Goal: Obtain resource: Download file/media

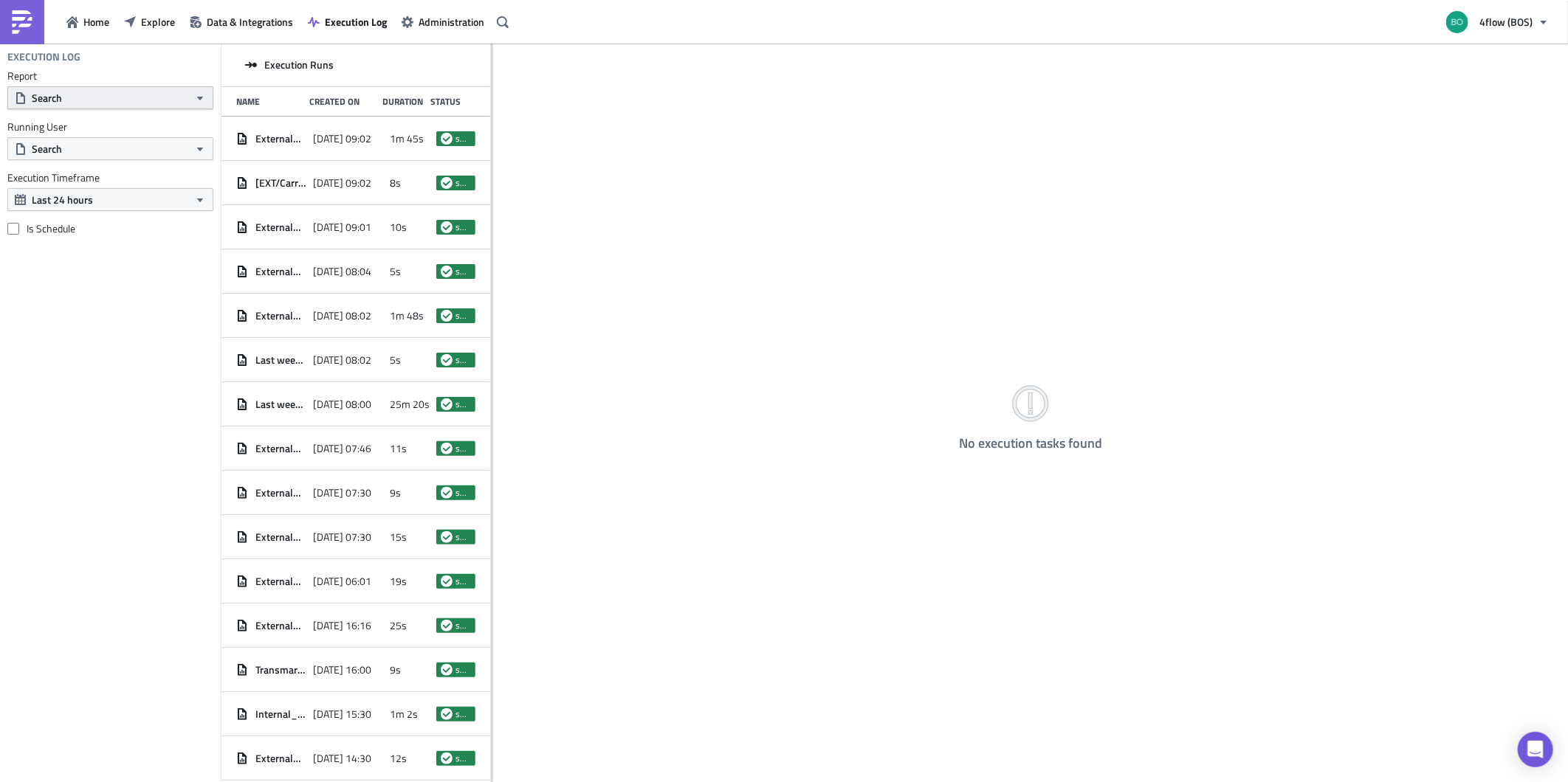
click at [144, 100] on button "Search" at bounding box center [110, 98] width 206 height 23
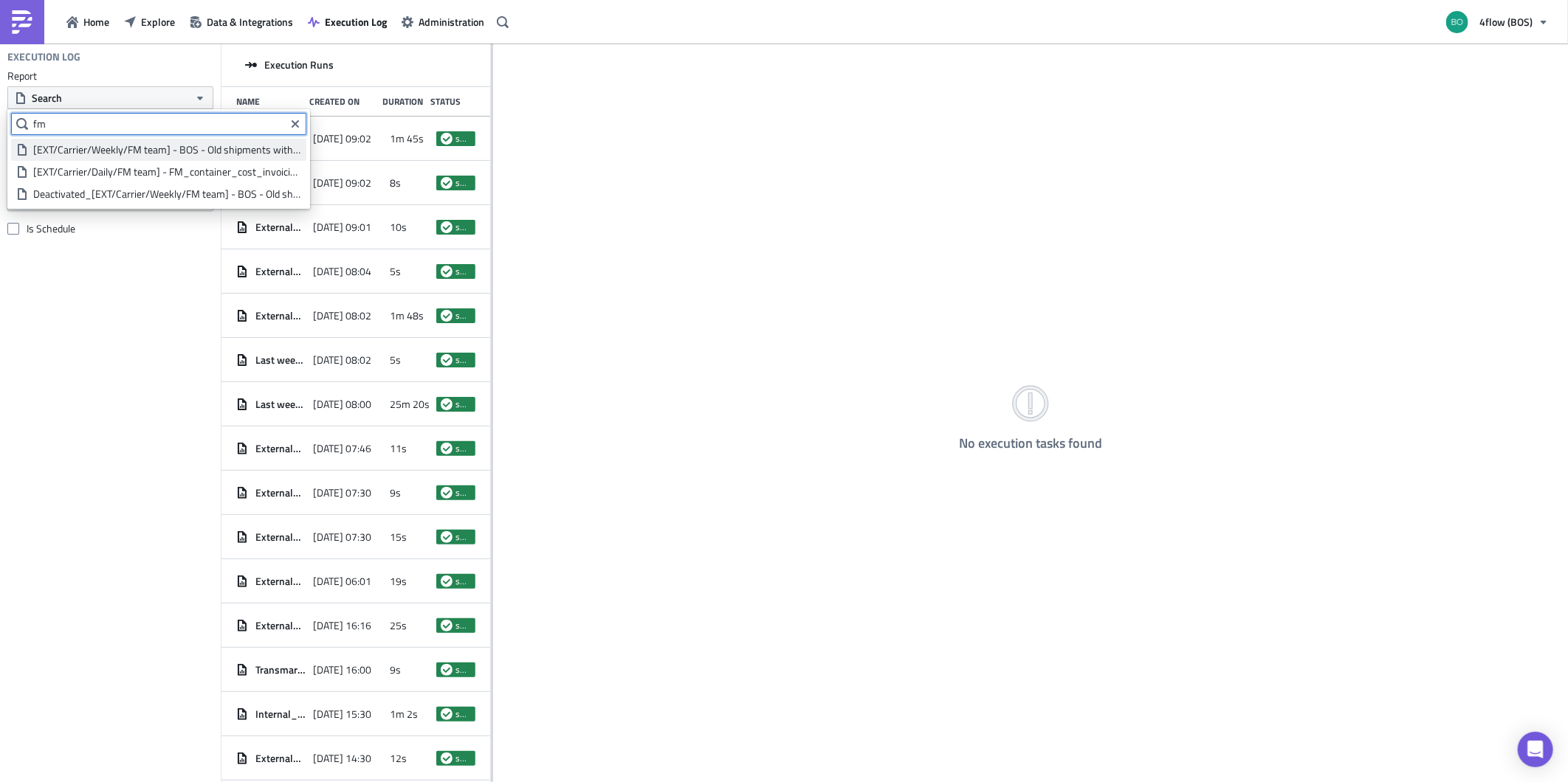
type input "fm"
click at [158, 148] on div "[EXT/Carrier/Weekly/FM team] - BOS - Old shipments with no billing run" at bounding box center [167, 150] width 268 height 15
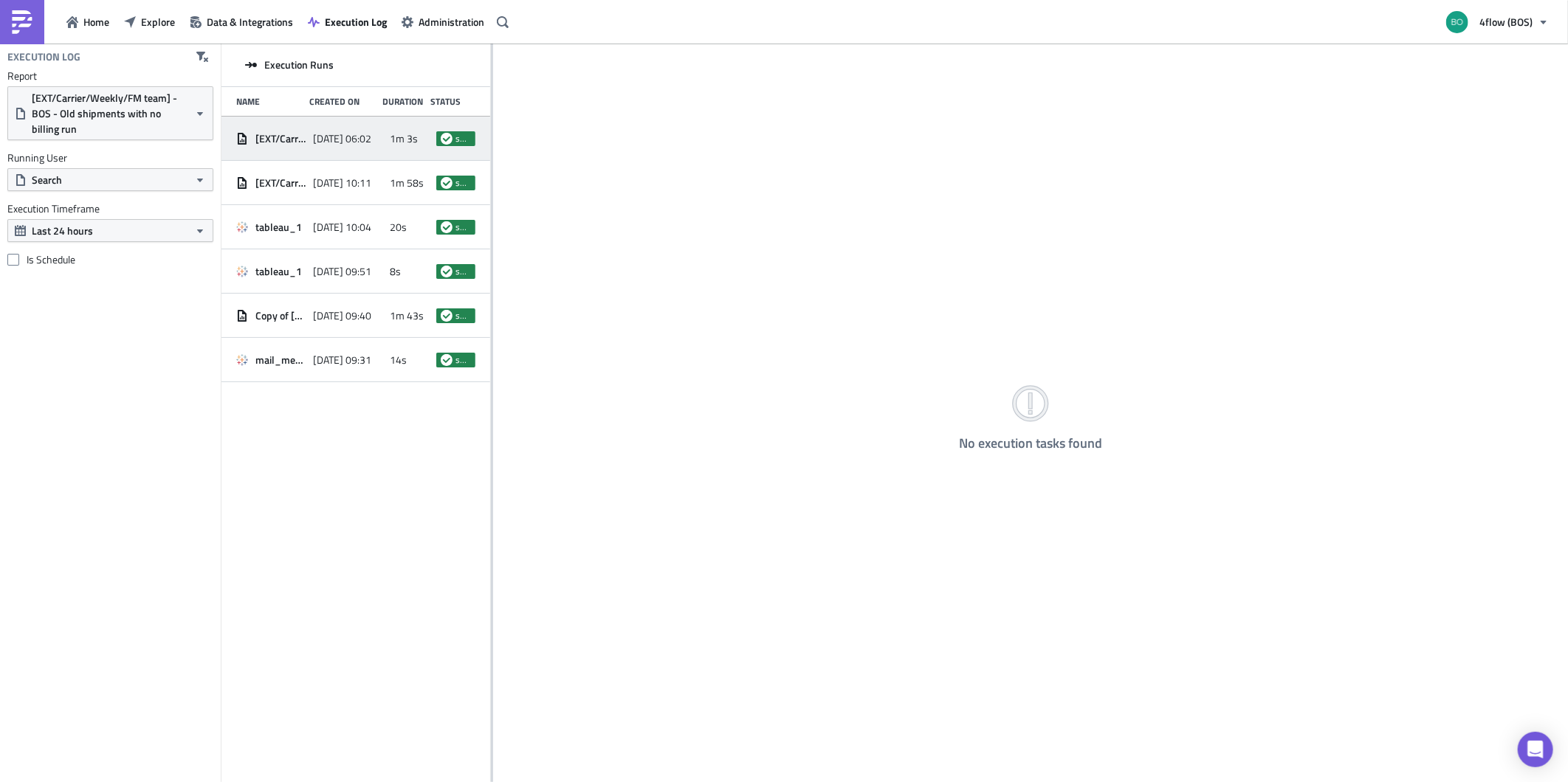
click at [293, 146] on div "[EXT/Carrier/Weekly/FM team] - BOS - Old shipments with no billing run" at bounding box center [271, 138] width 69 height 26
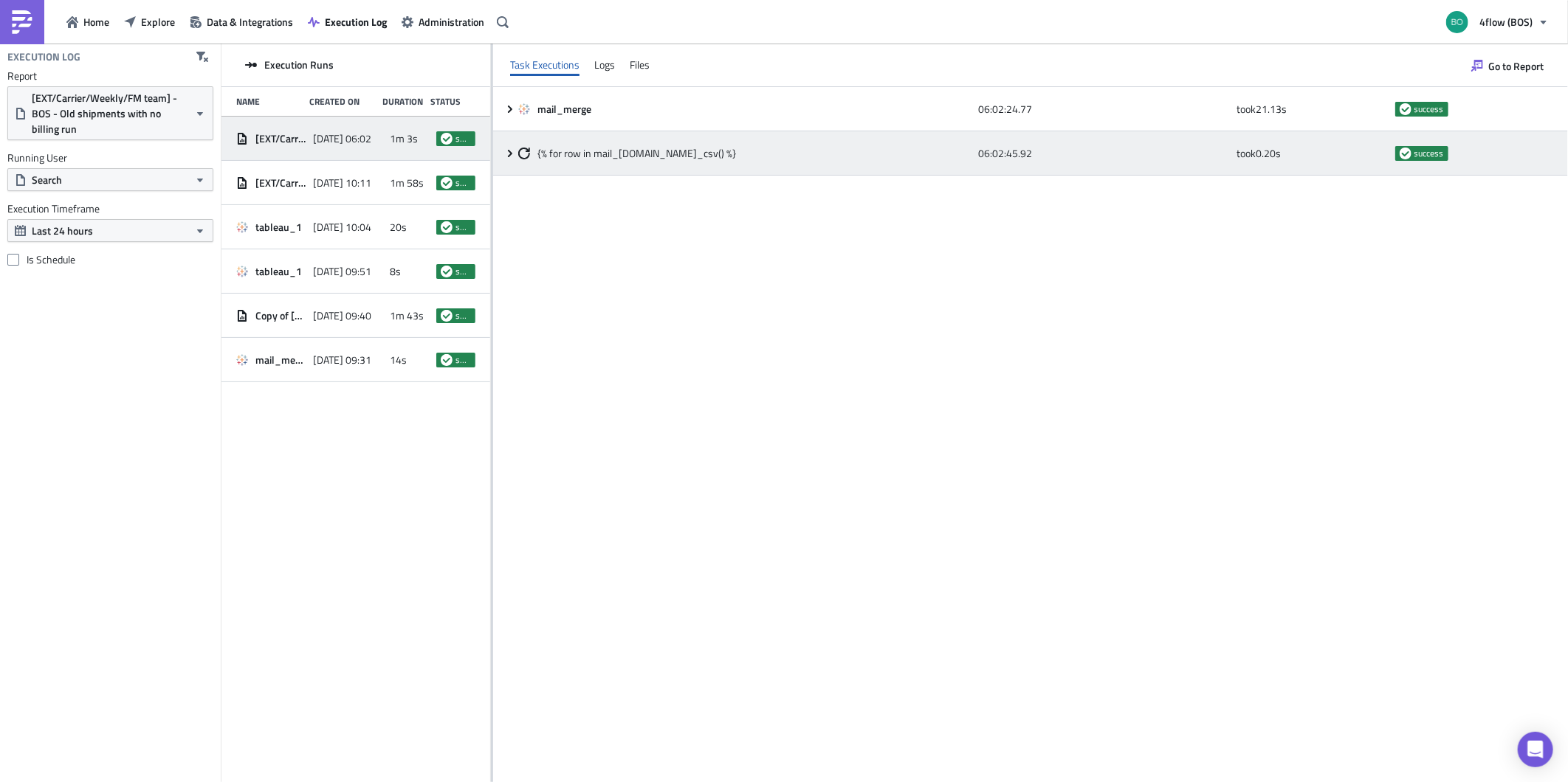
click at [506, 149] on icon at bounding box center [509, 154] width 12 height 12
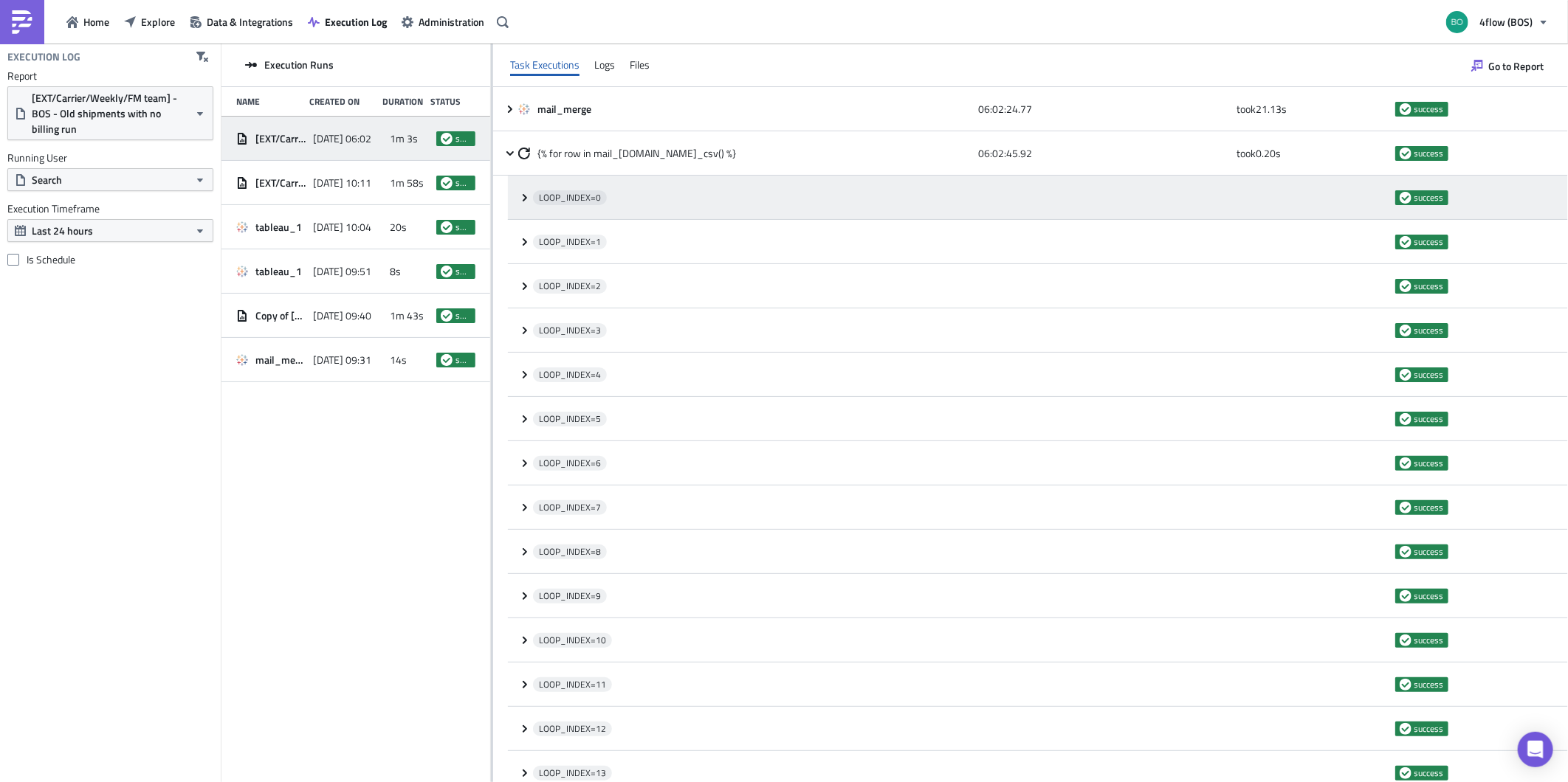
click at [527, 196] on icon at bounding box center [525, 197] width 12 height 12
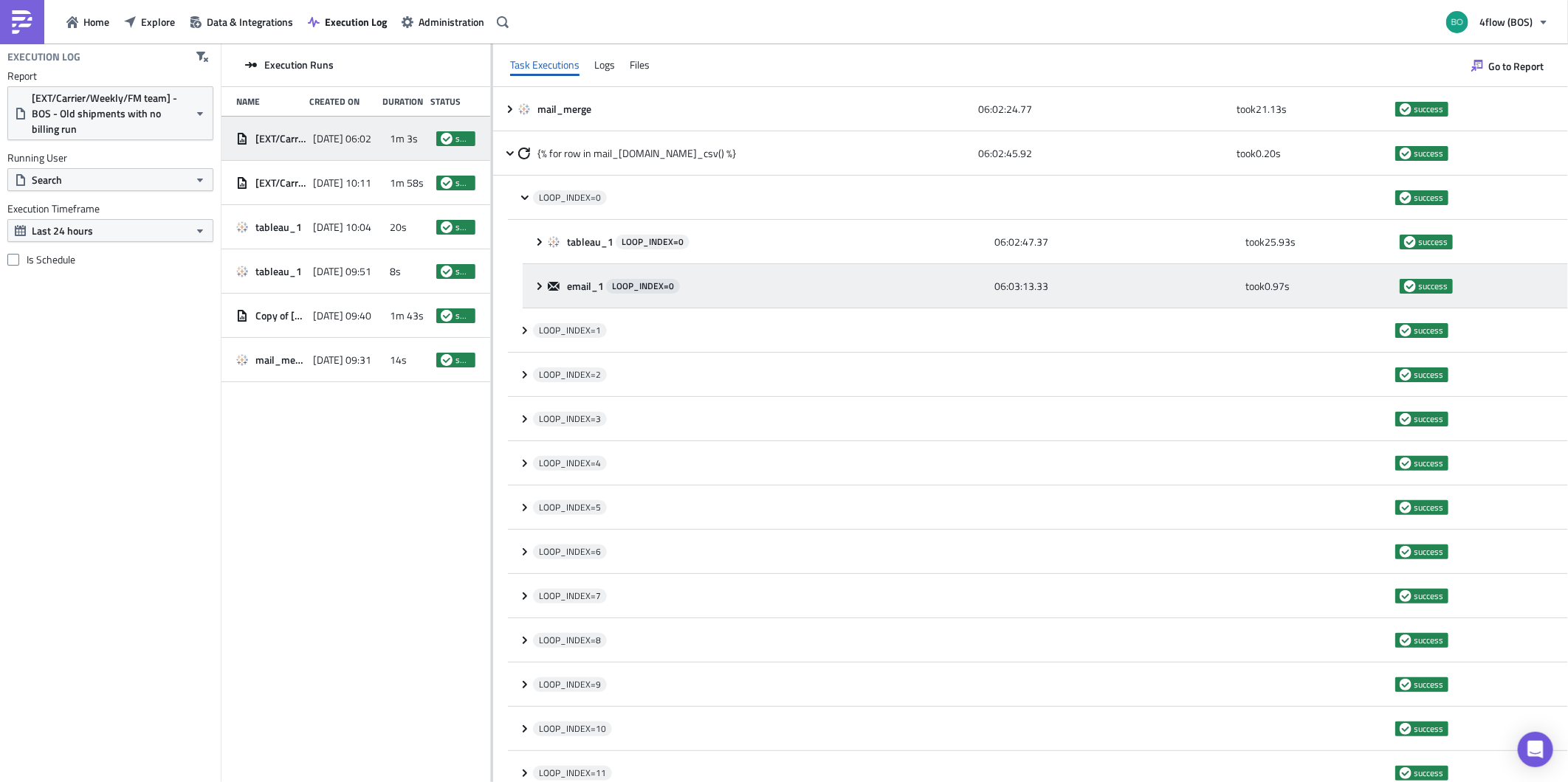
click at [540, 285] on icon at bounding box center [540, 285] width 5 height 7
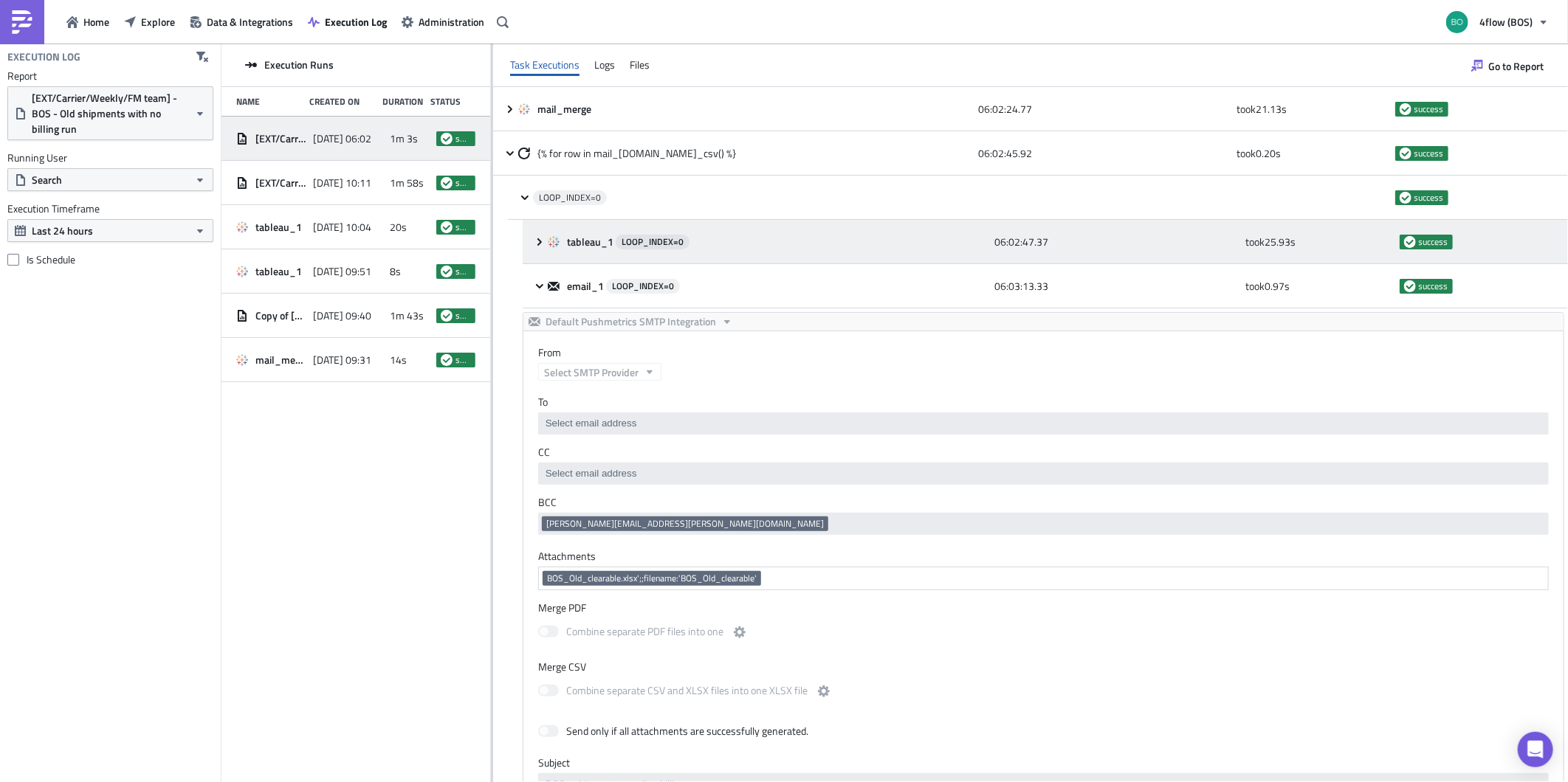
click at [534, 241] on icon at bounding box center [540, 242] width 12 height 12
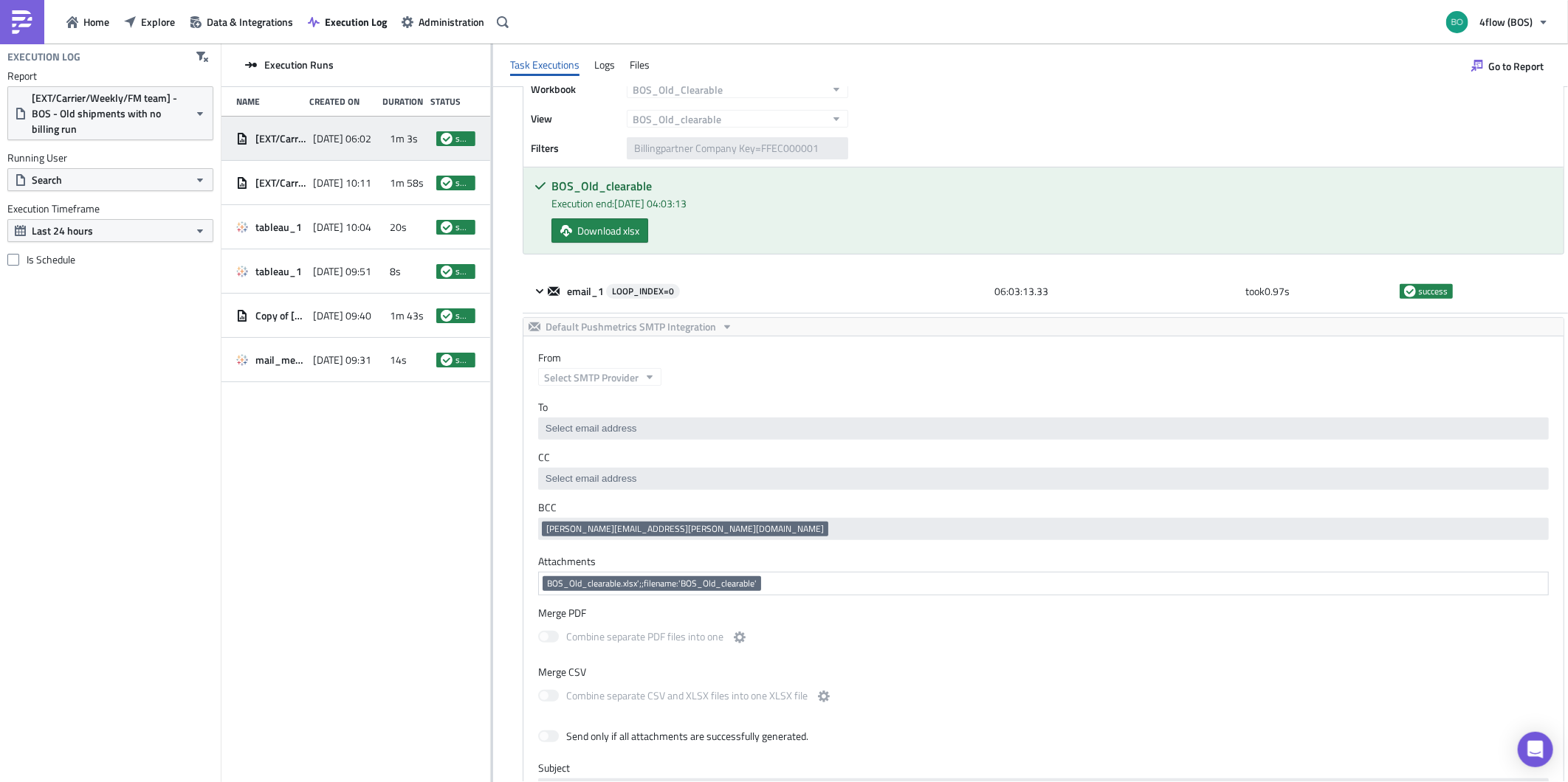
scroll to position [82, 0]
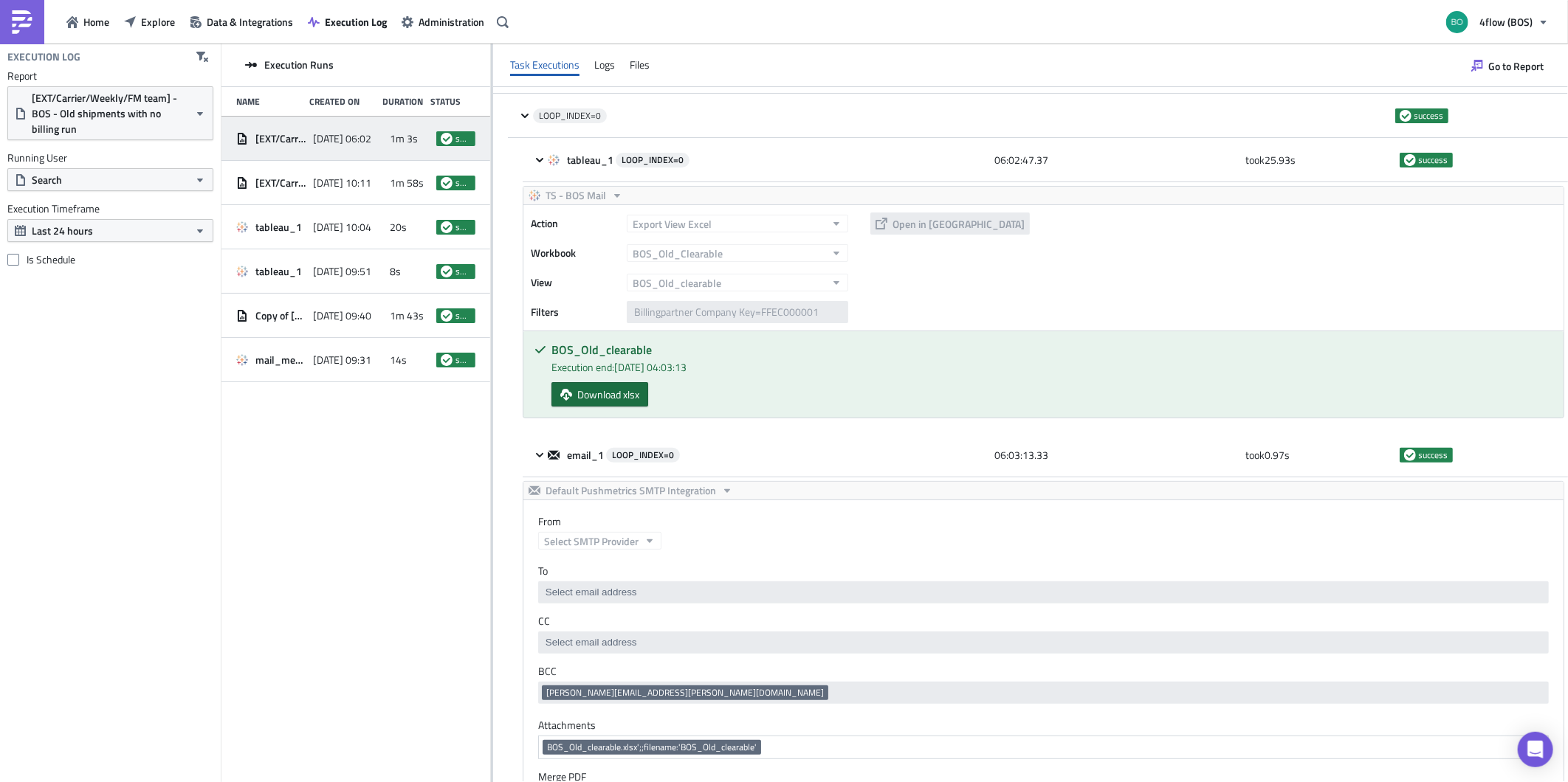
click at [593, 402] on span "Download xlsx" at bounding box center [608, 394] width 62 height 15
click at [1525, 16] on span "4flow (BOS)" at bounding box center [1506, 21] width 53 height 15
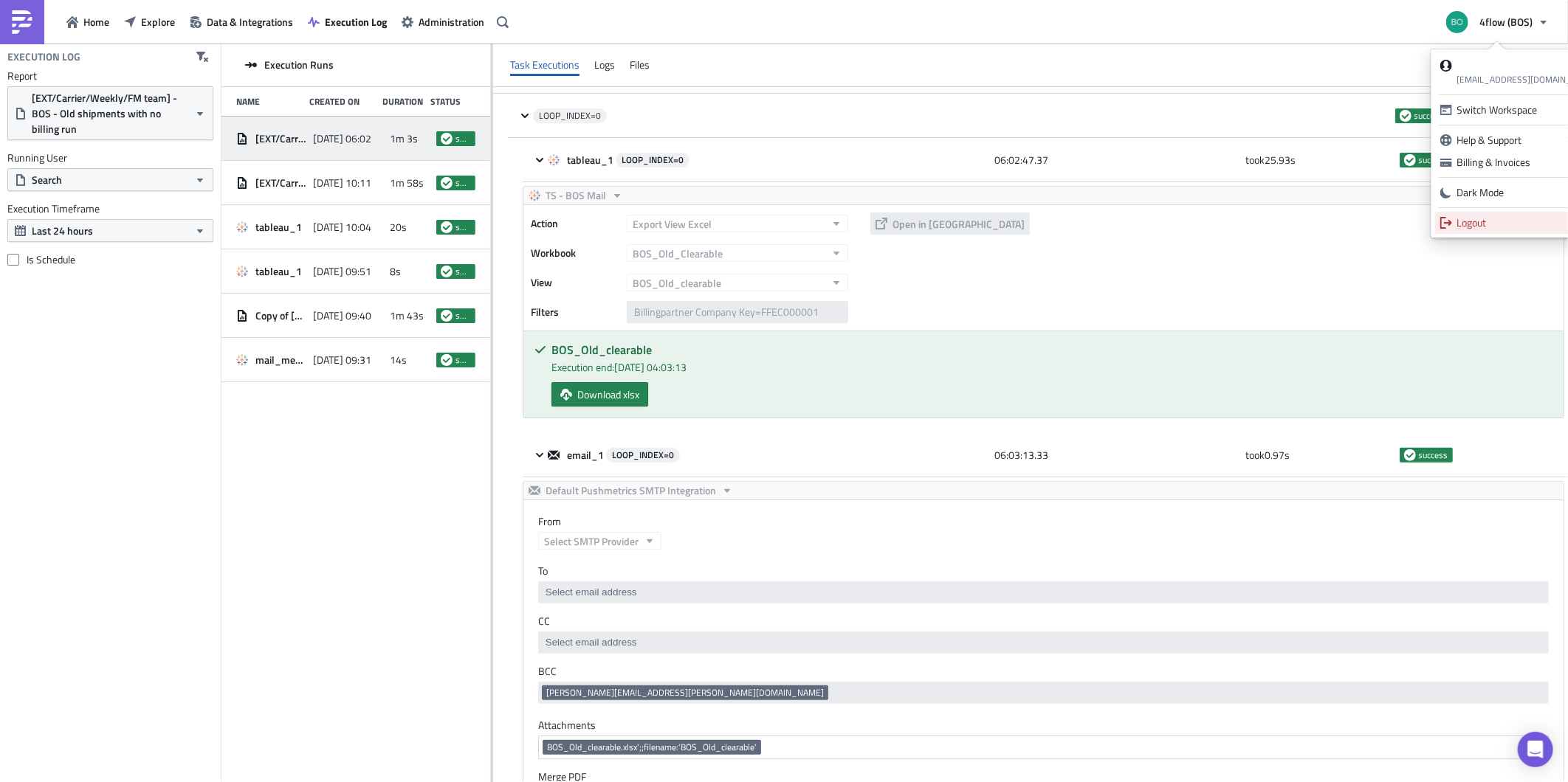
click at [1492, 218] on div "Logout" at bounding box center [1528, 223] width 142 height 15
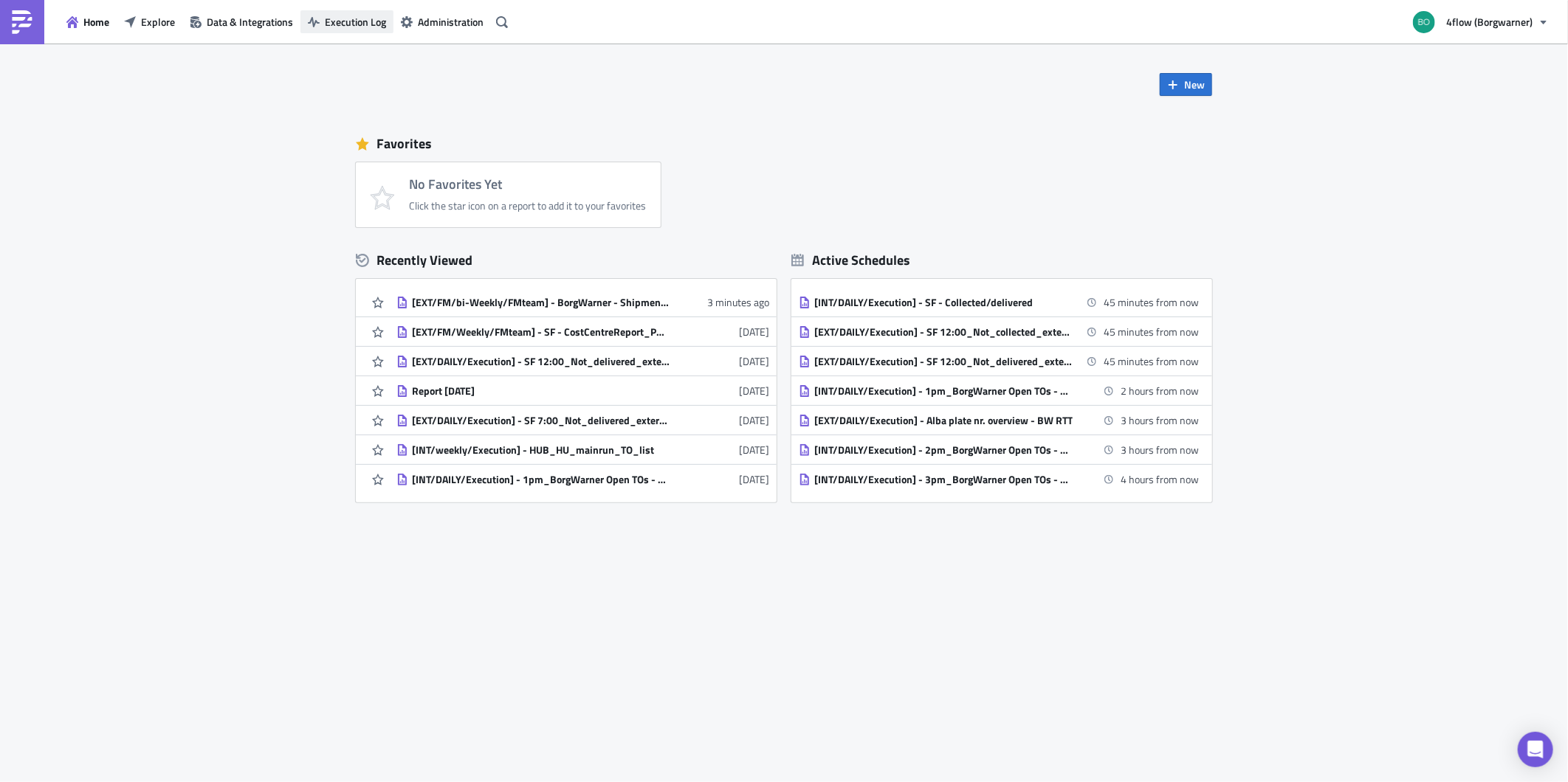
click at [361, 18] on span "Execution Log" at bounding box center [355, 21] width 61 height 15
